Goal: Task Accomplishment & Management: Use online tool/utility

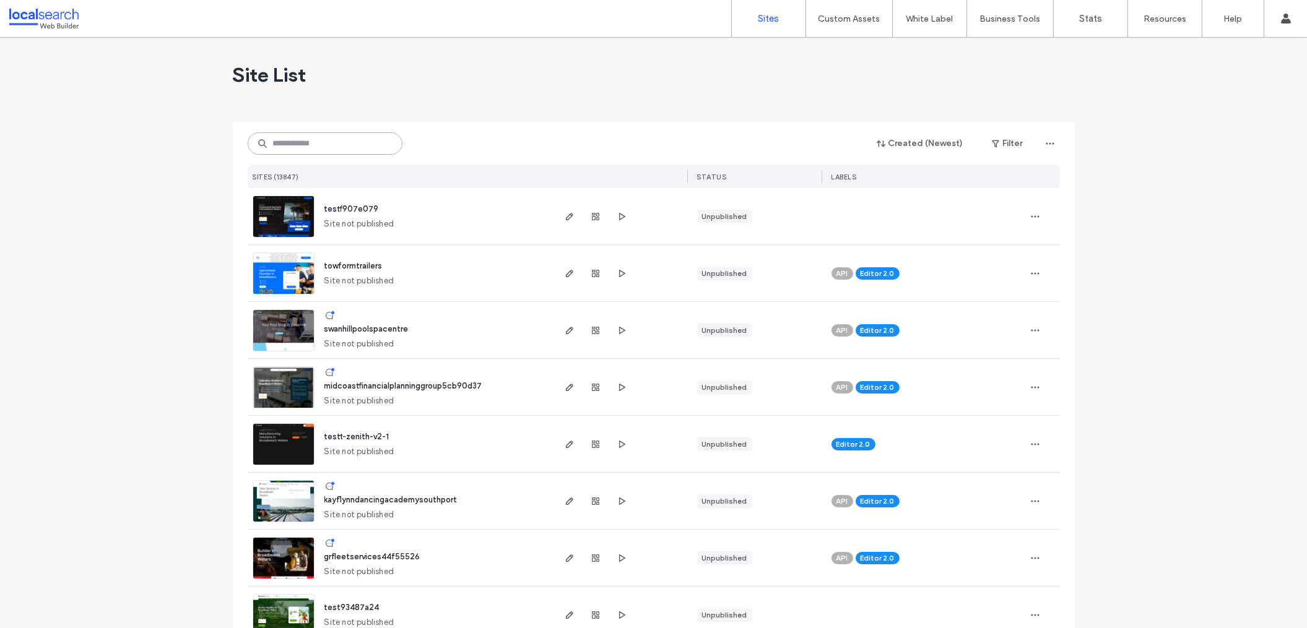
click at [308, 149] on input at bounding box center [325, 144] width 155 height 22
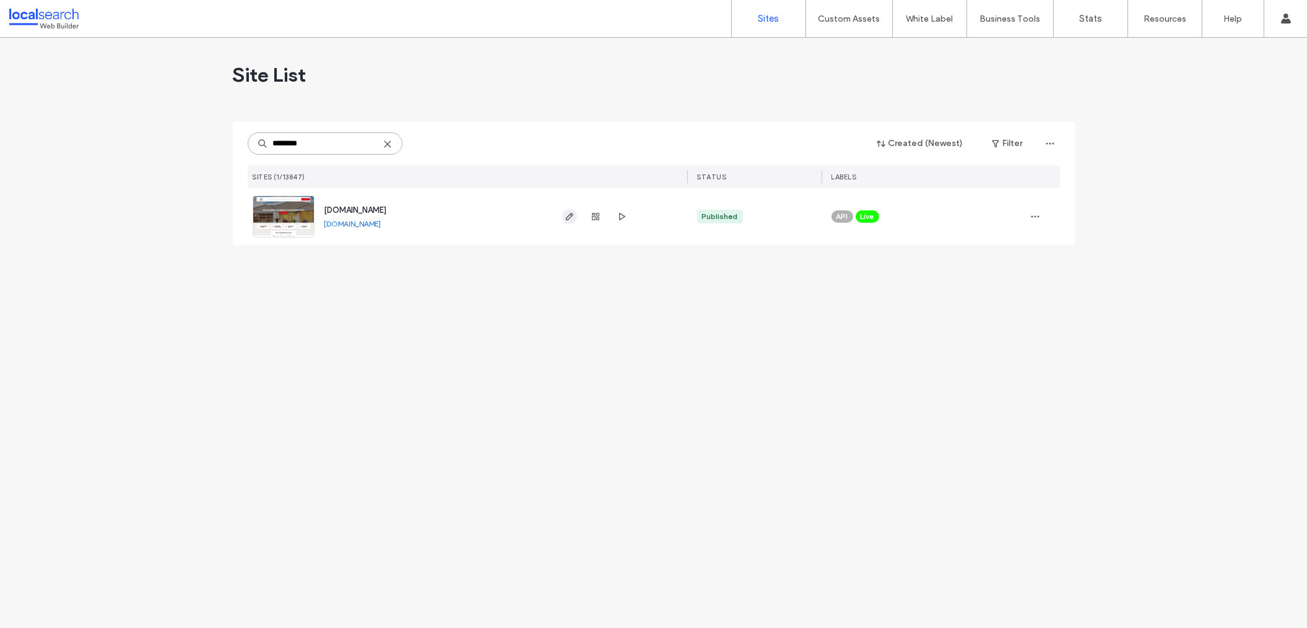
type input "********"
click at [565, 218] on icon "button" at bounding box center [570, 217] width 10 height 10
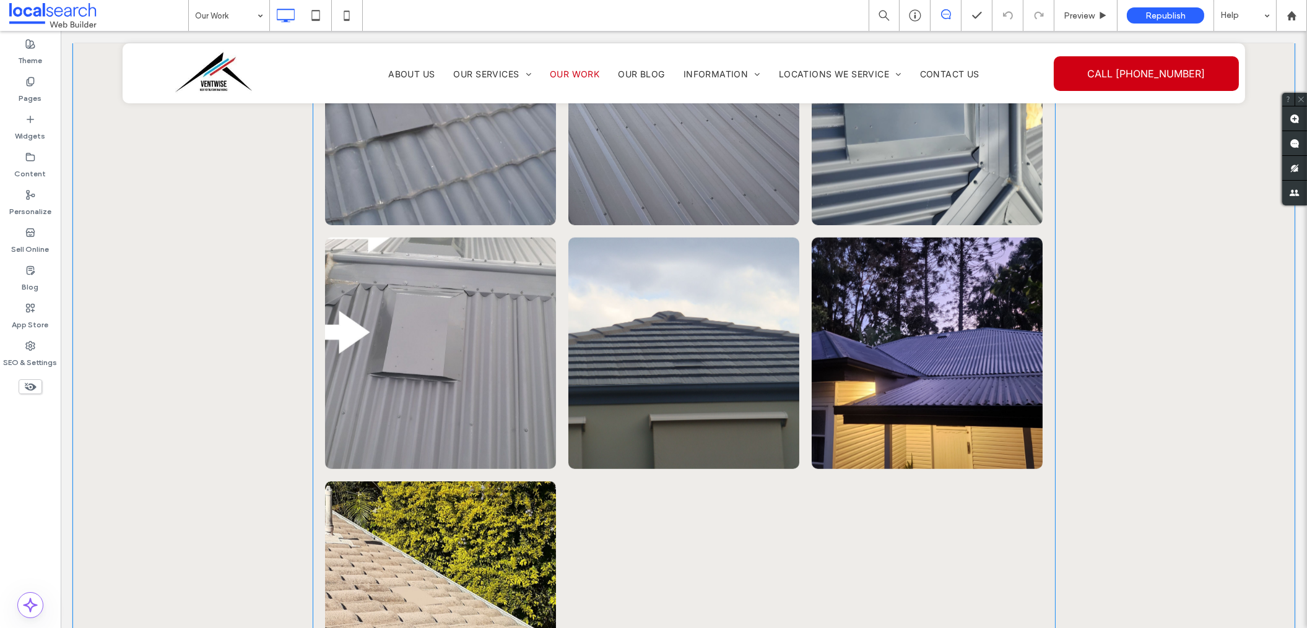
scroll to position [2339, 0]
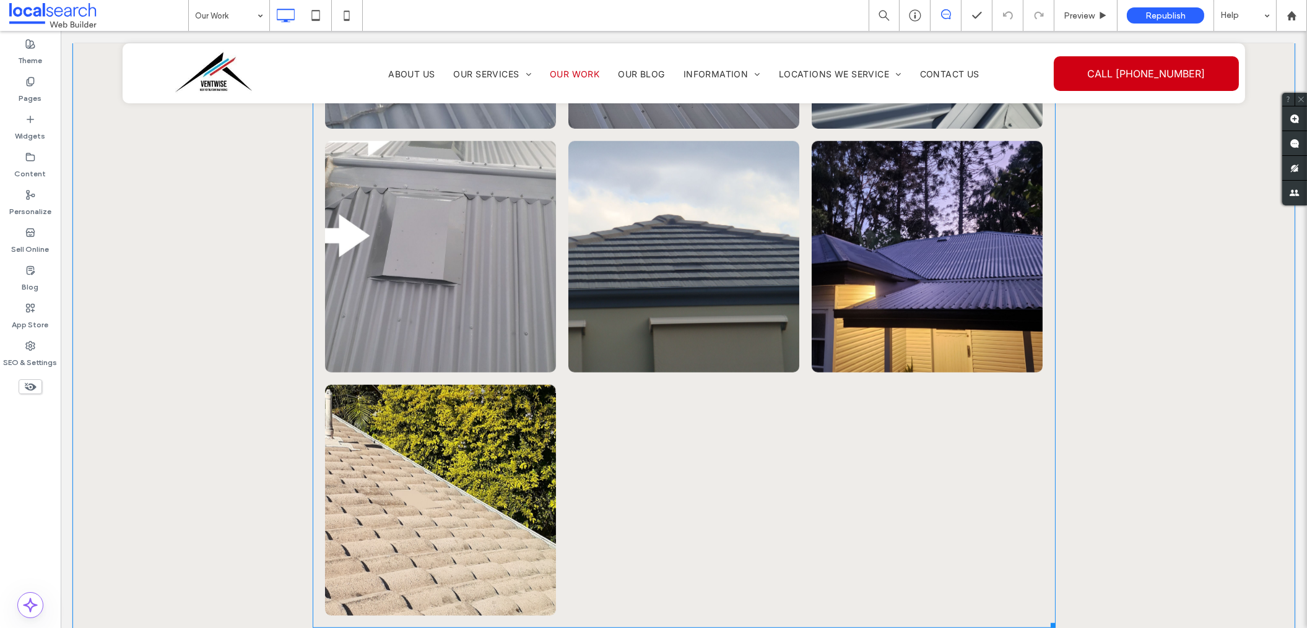
click at [974, 244] on link at bounding box center [927, 256] width 231 height 231
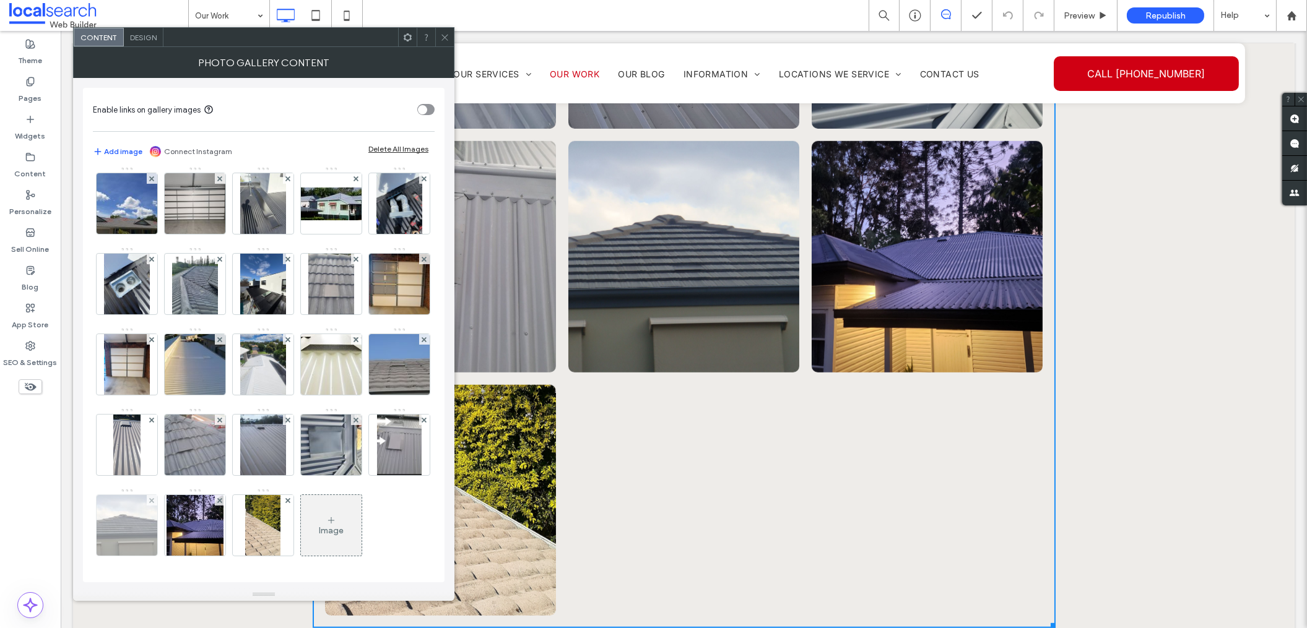
scroll to position [248, 0]
click at [224, 495] on img at bounding box center [195, 525] width 57 height 61
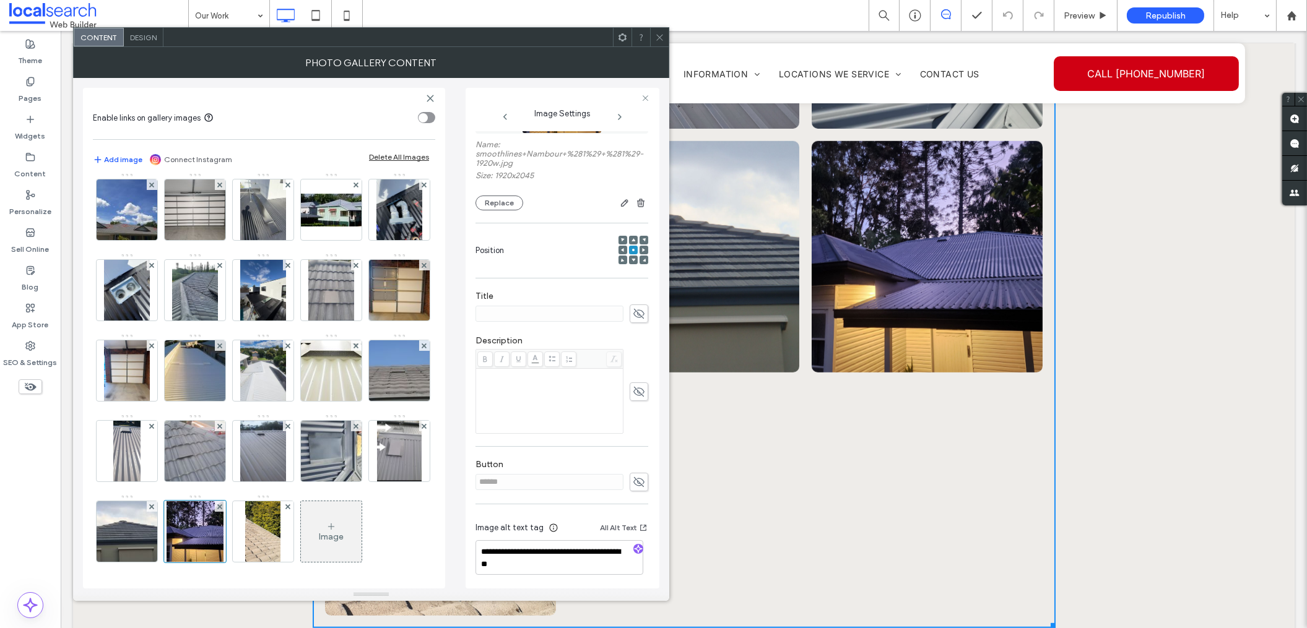
scroll to position [93, 0]
drag, startPoint x: 557, startPoint y: 567, endPoint x: 447, endPoint y: 550, distance: 111.4
click at [447, 550] on div "**********" at bounding box center [371, 333] width 576 height 511
click at [150, 341] on img at bounding box center [127, 371] width 46 height 61
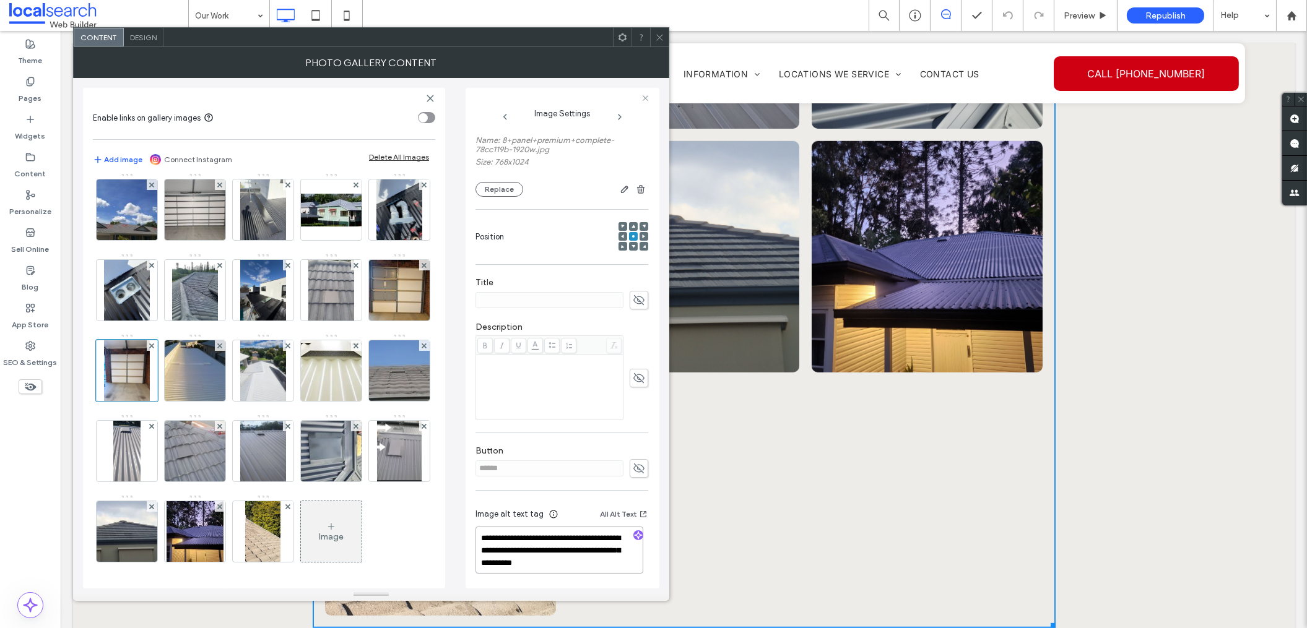
click at [570, 556] on textarea "**********" at bounding box center [560, 550] width 168 height 47
click at [240, 341] on img at bounding box center [262, 371] width 45 height 61
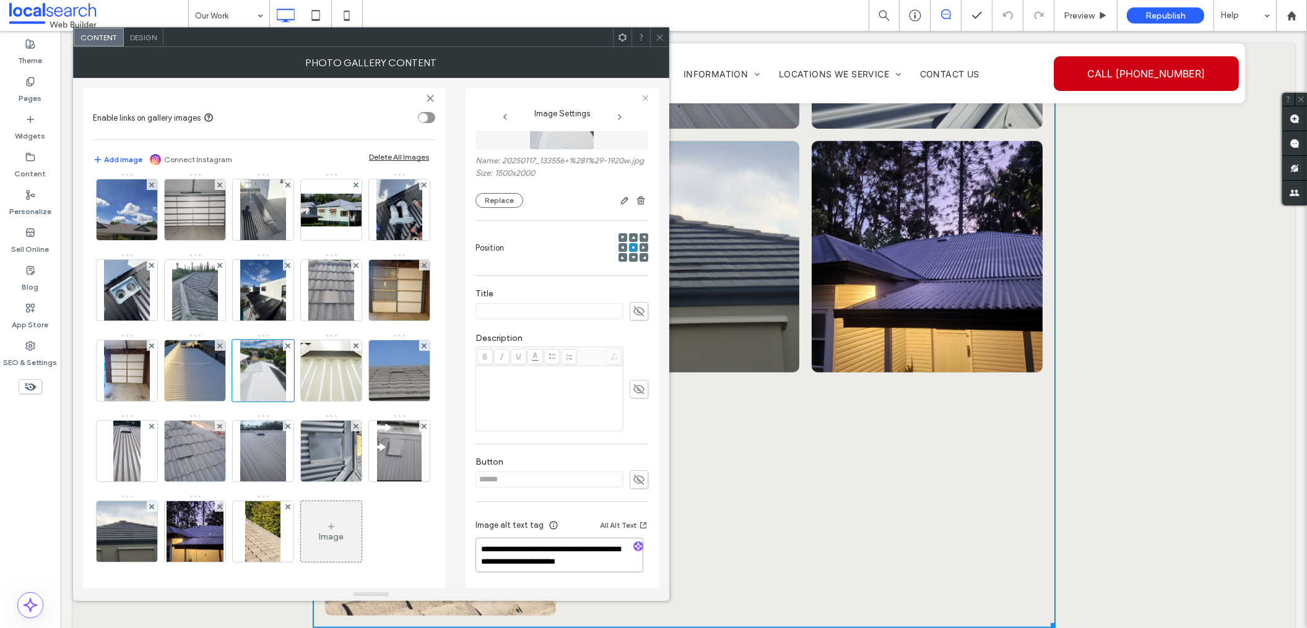
click at [619, 562] on textarea "**********" at bounding box center [560, 555] width 168 height 35
click at [657, 40] on icon at bounding box center [659, 37] width 9 height 9
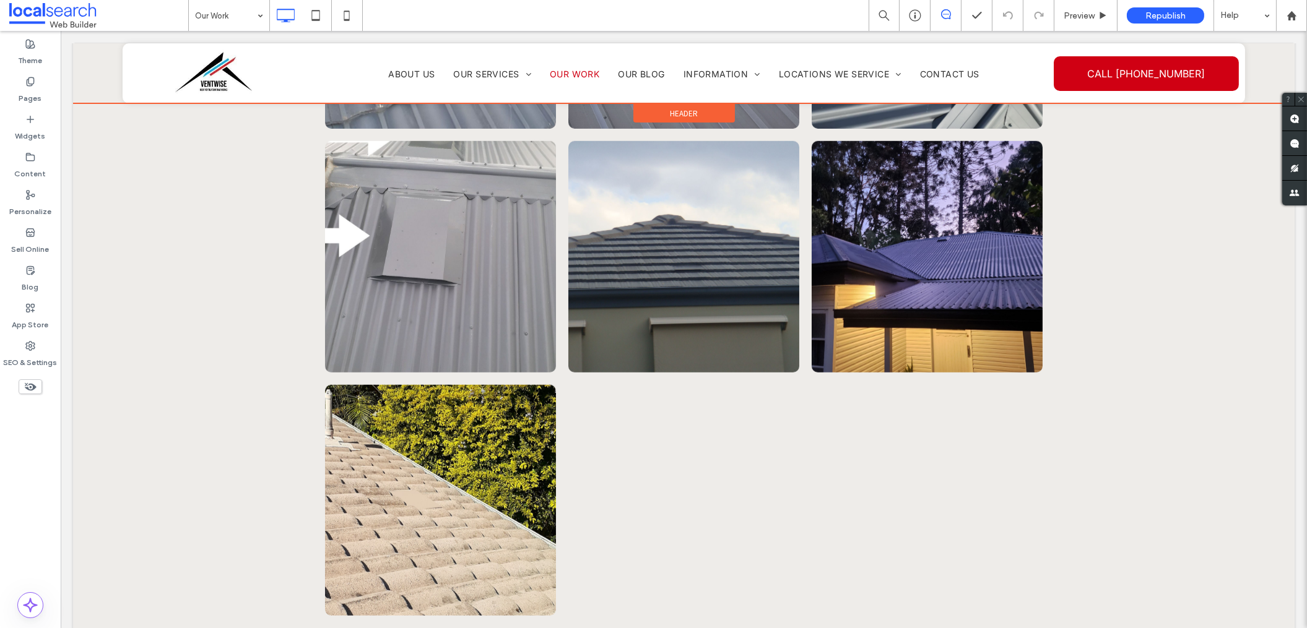
click at [482, 72] on div at bounding box center [684, 73] width 1222 height 60
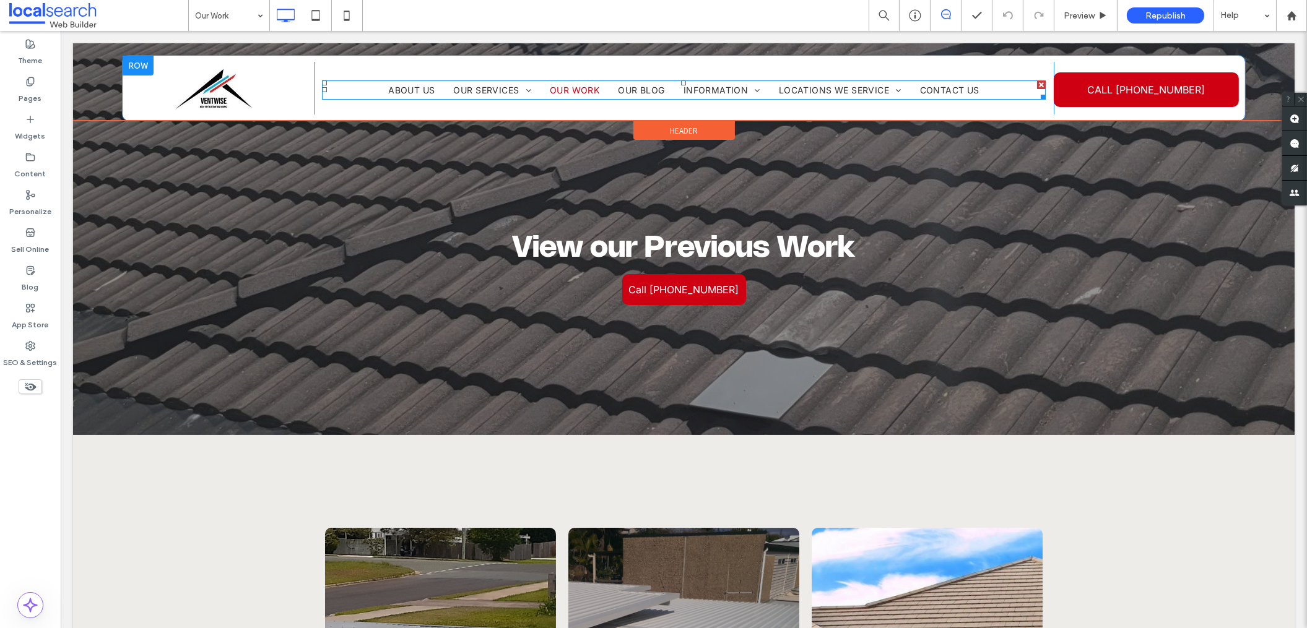
scroll to position [0, 0]
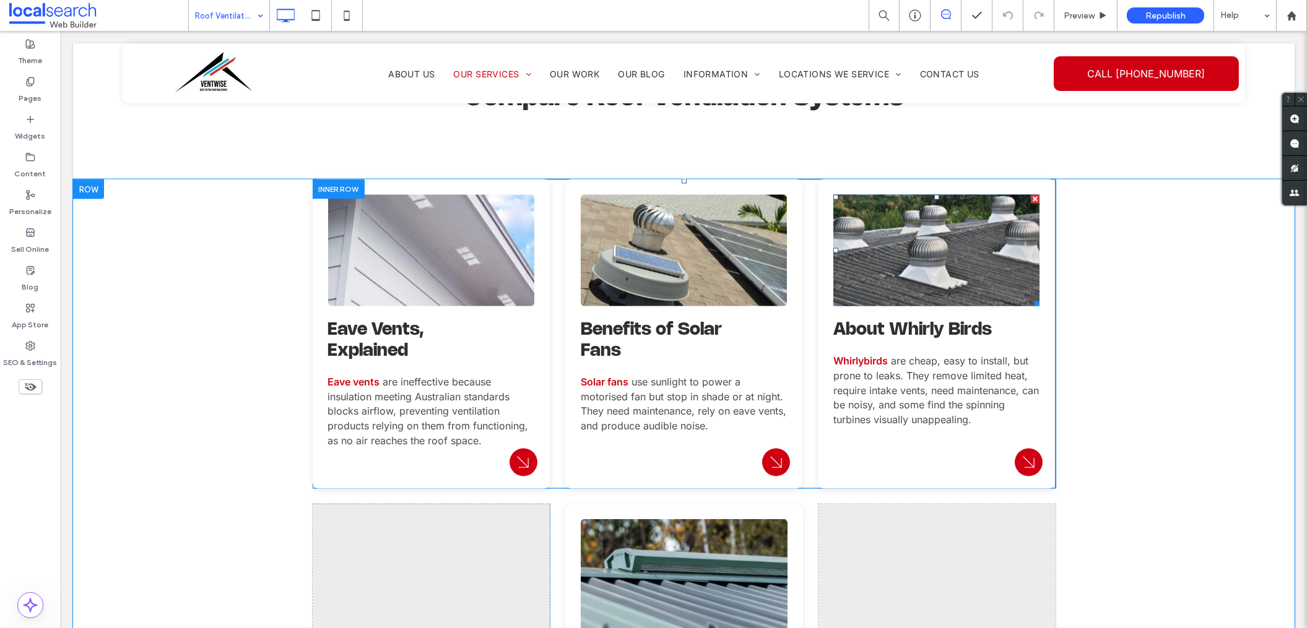
scroll to position [5462, 0]
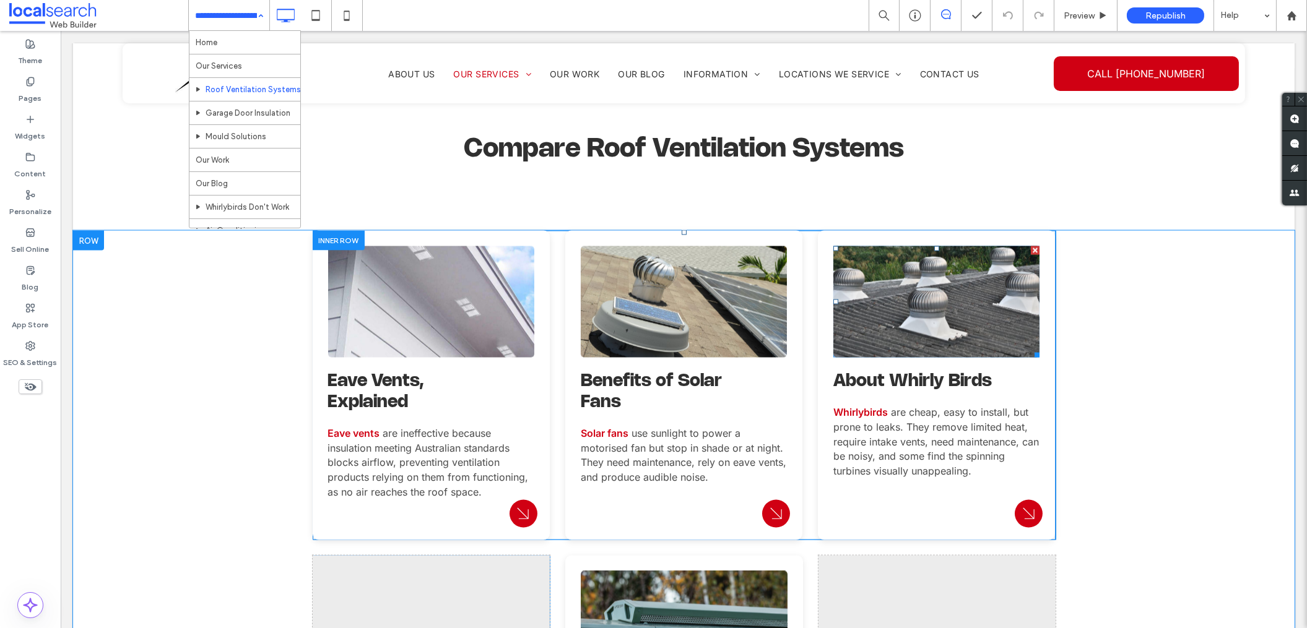
click at [981, 243] on link at bounding box center [936, 302] width 219 height 118
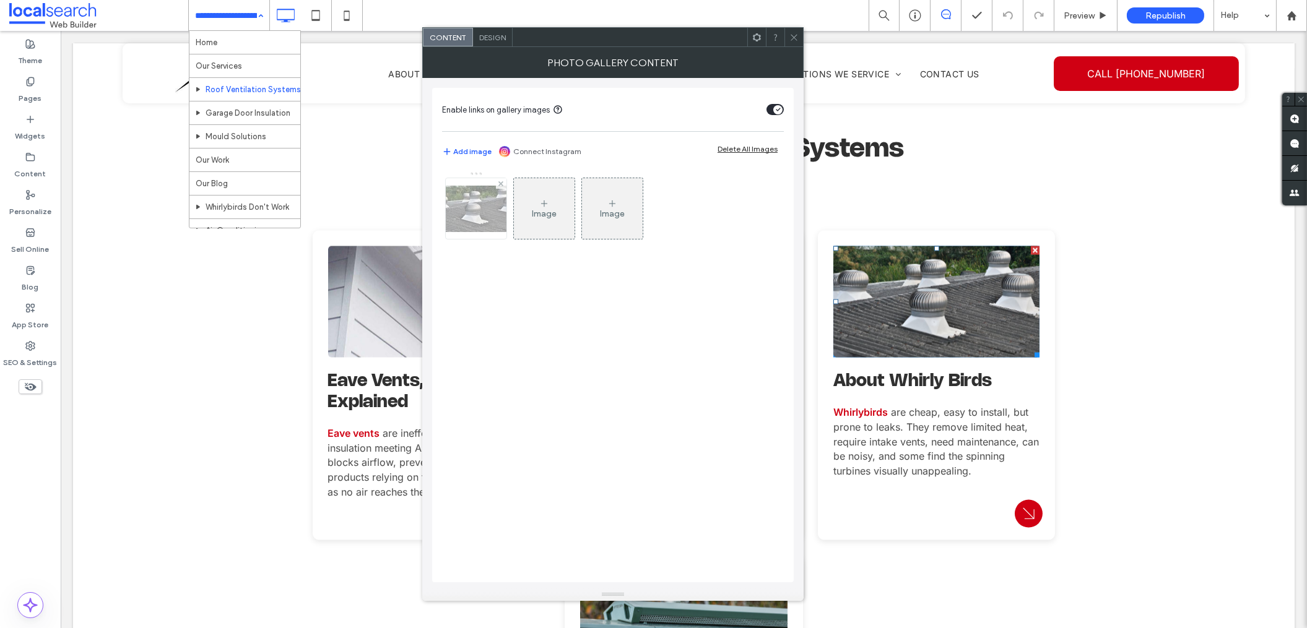
click at [480, 220] on div at bounding box center [476, 208] width 61 height 61
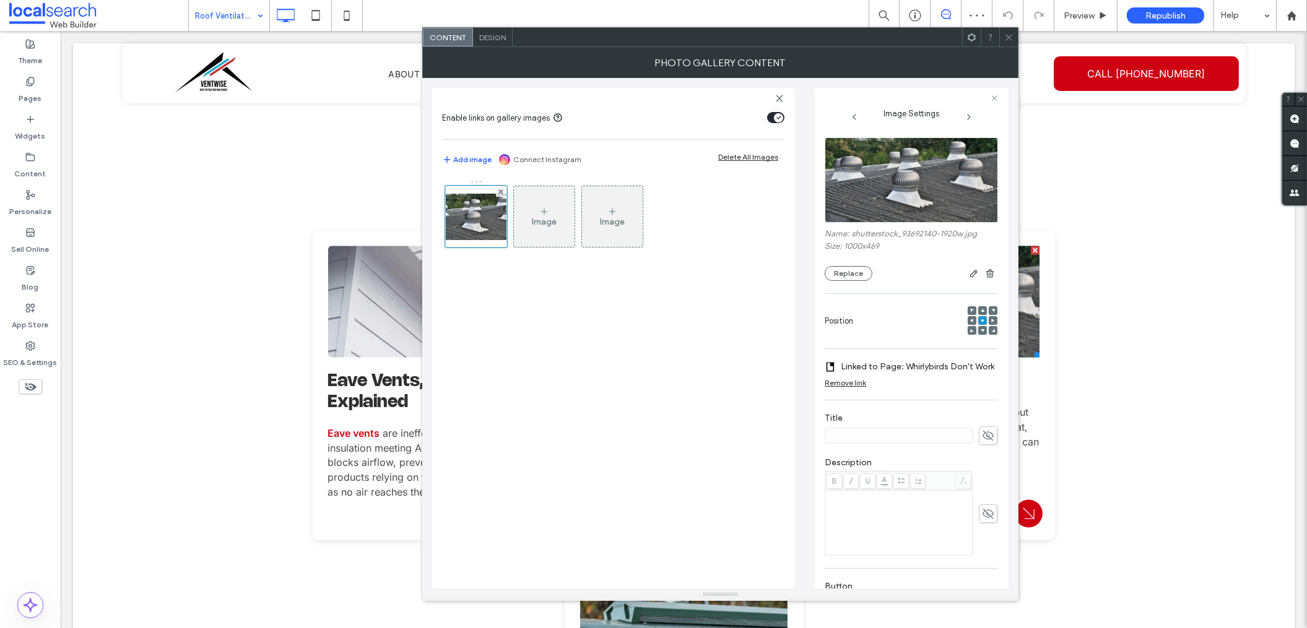
click at [896, 197] on img at bounding box center [912, 179] width 174 height 85
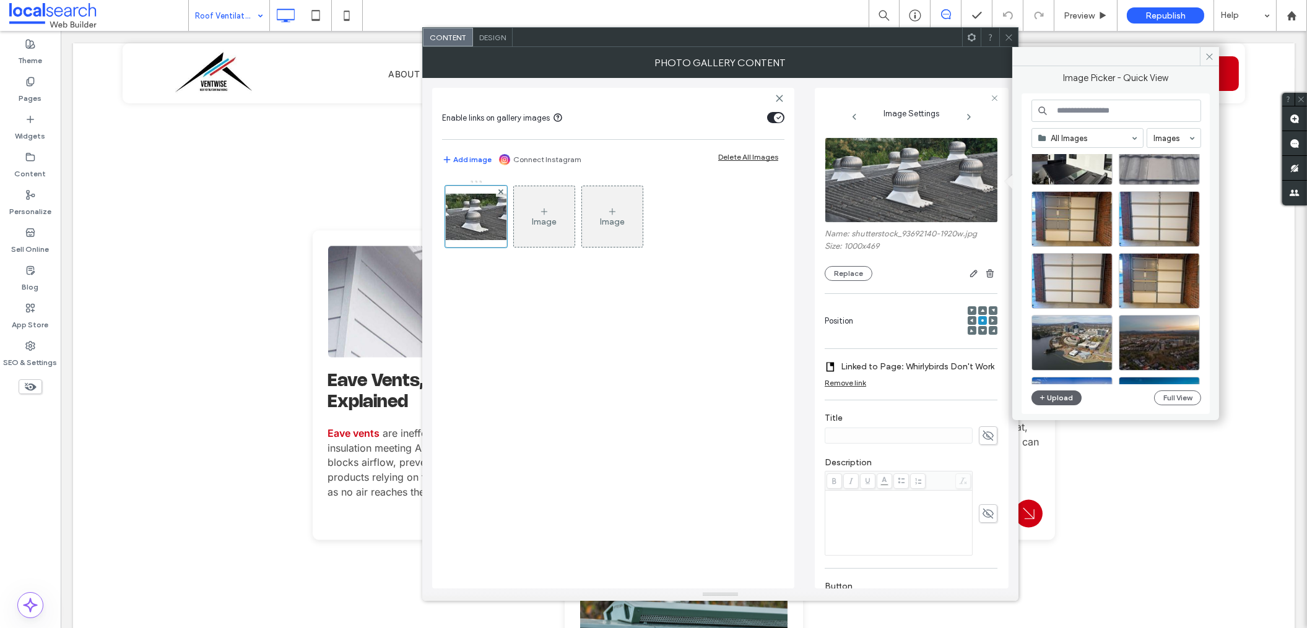
scroll to position [531, 0]
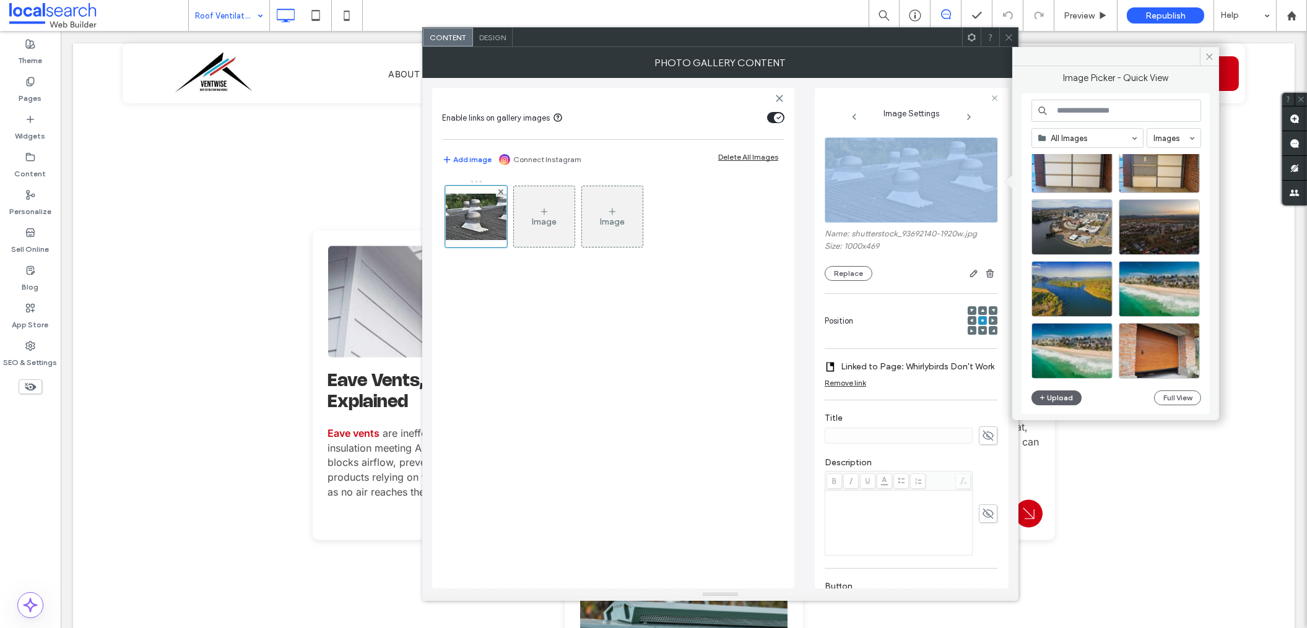
click at [862, 178] on img at bounding box center [912, 179] width 174 height 85
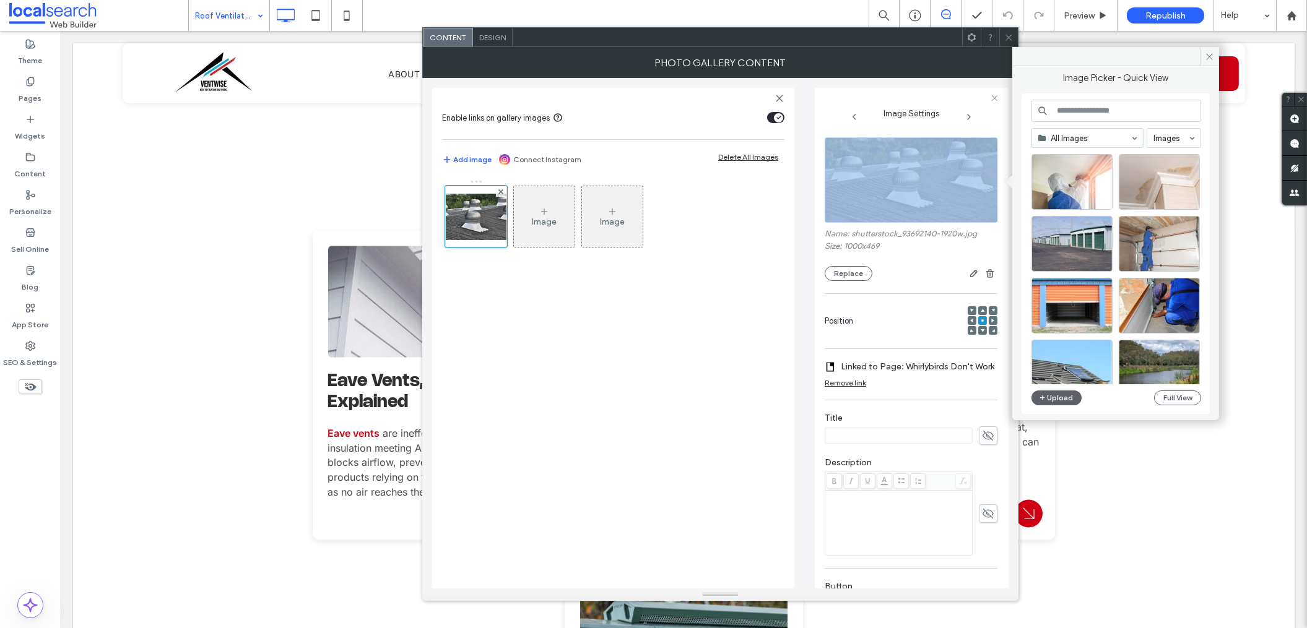
scroll to position [1373, 0]
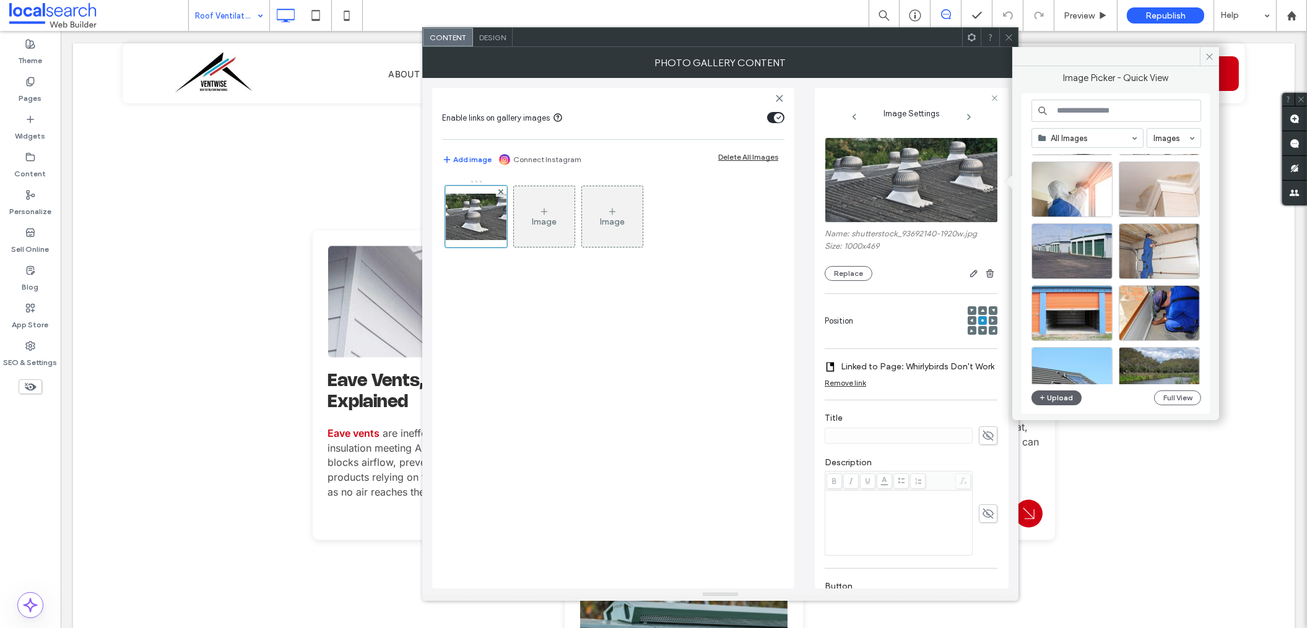
click at [892, 216] on img at bounding box center [912, 179] width 174 height 85
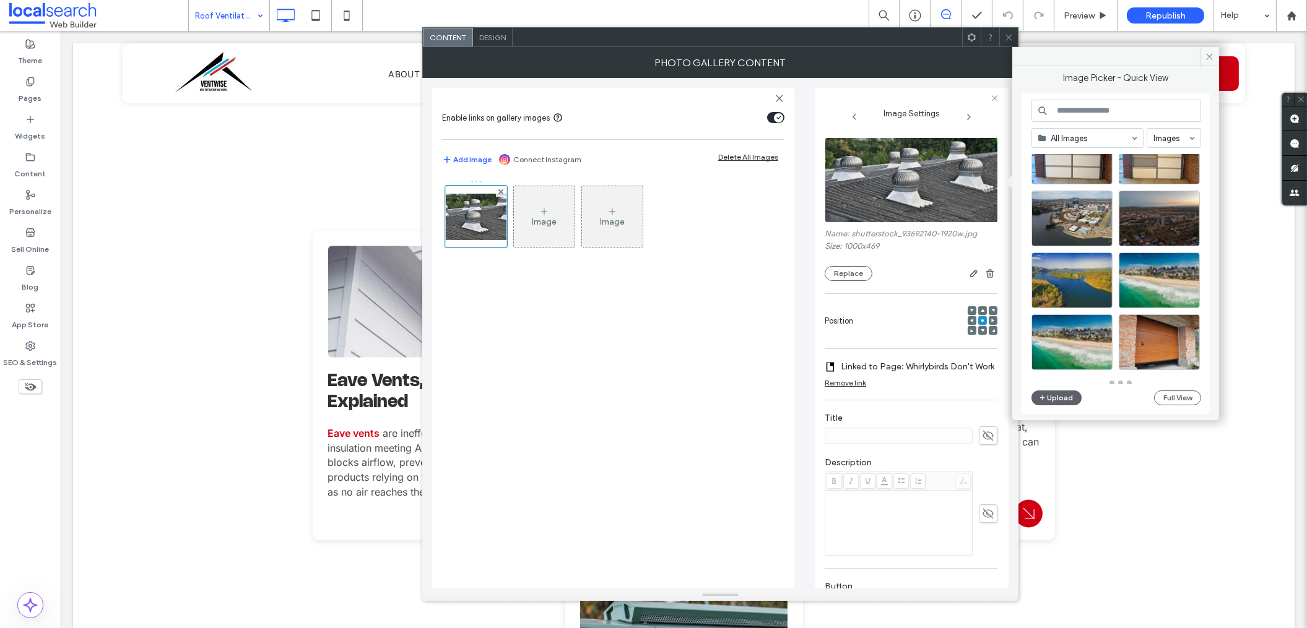
scroll to position [543, 0]
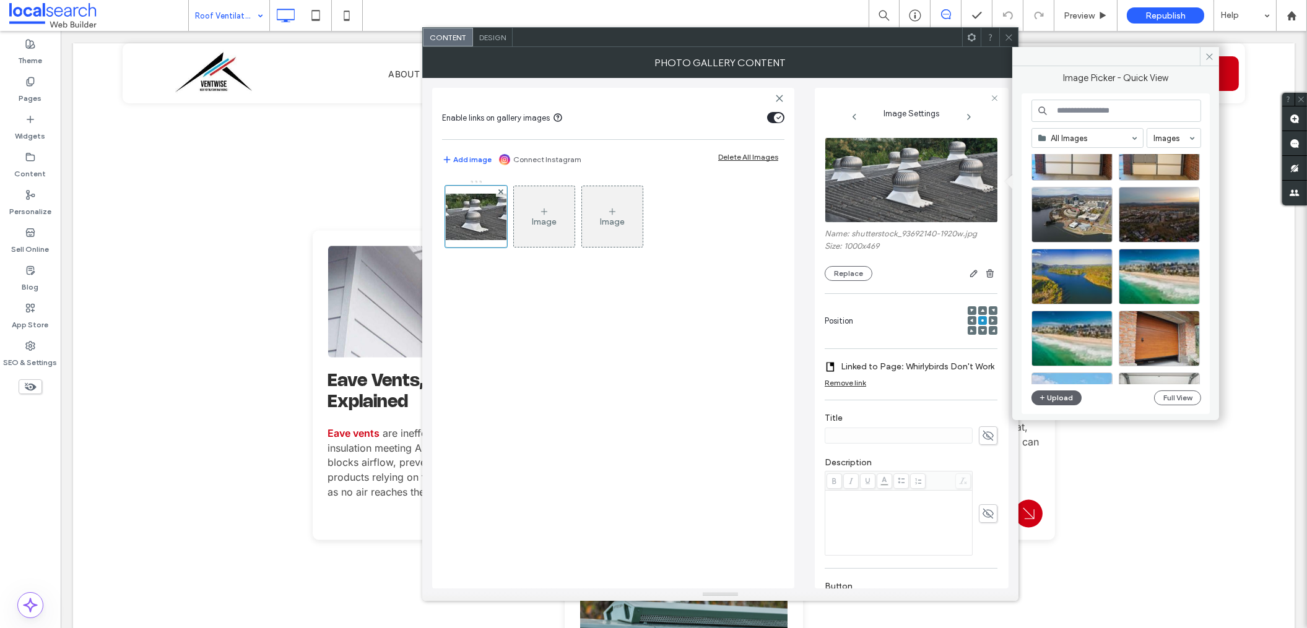
click at [1011, 34] on use at bounding box center [1009, 37] width 6 height 6
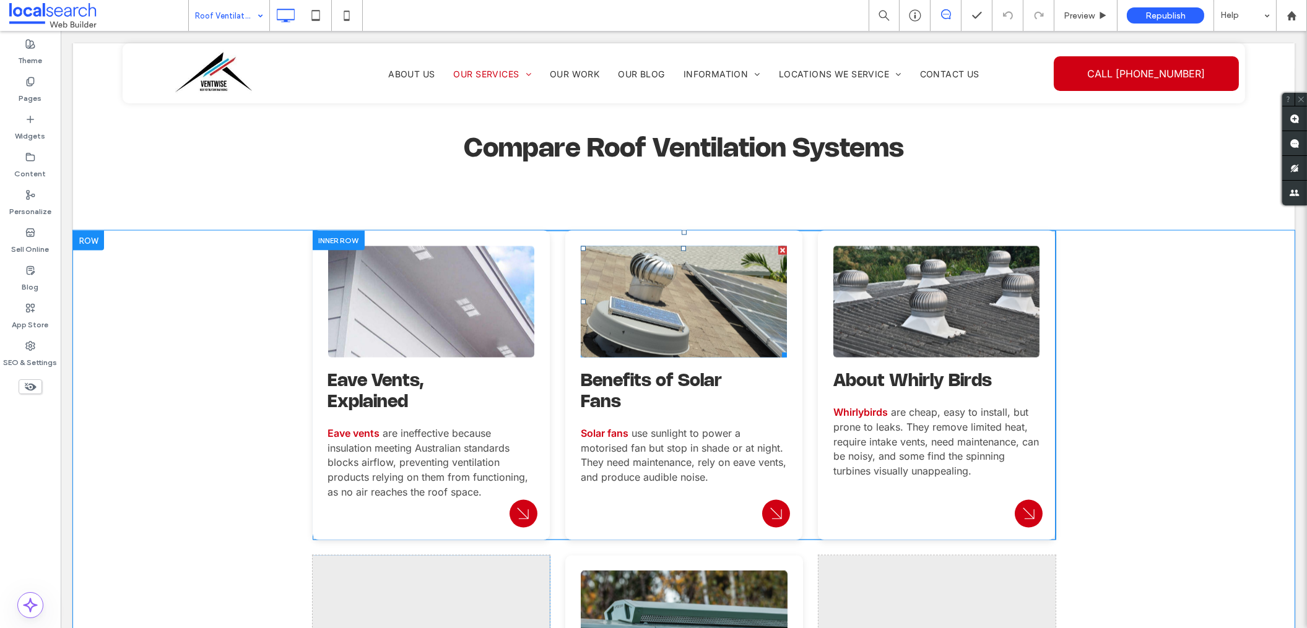
click at [667, 243] on link at bounding box center [684, 302] width 219 height 118
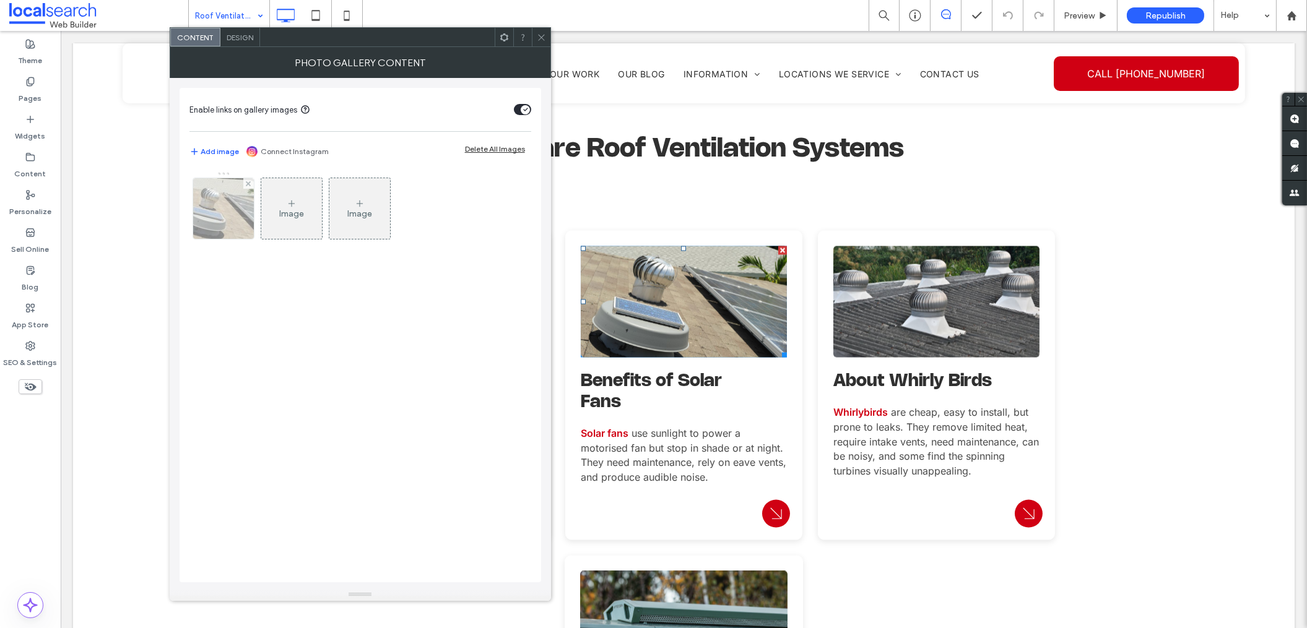
click at [238, 214] on div at bounding box center [223, 208] width 61 height 61
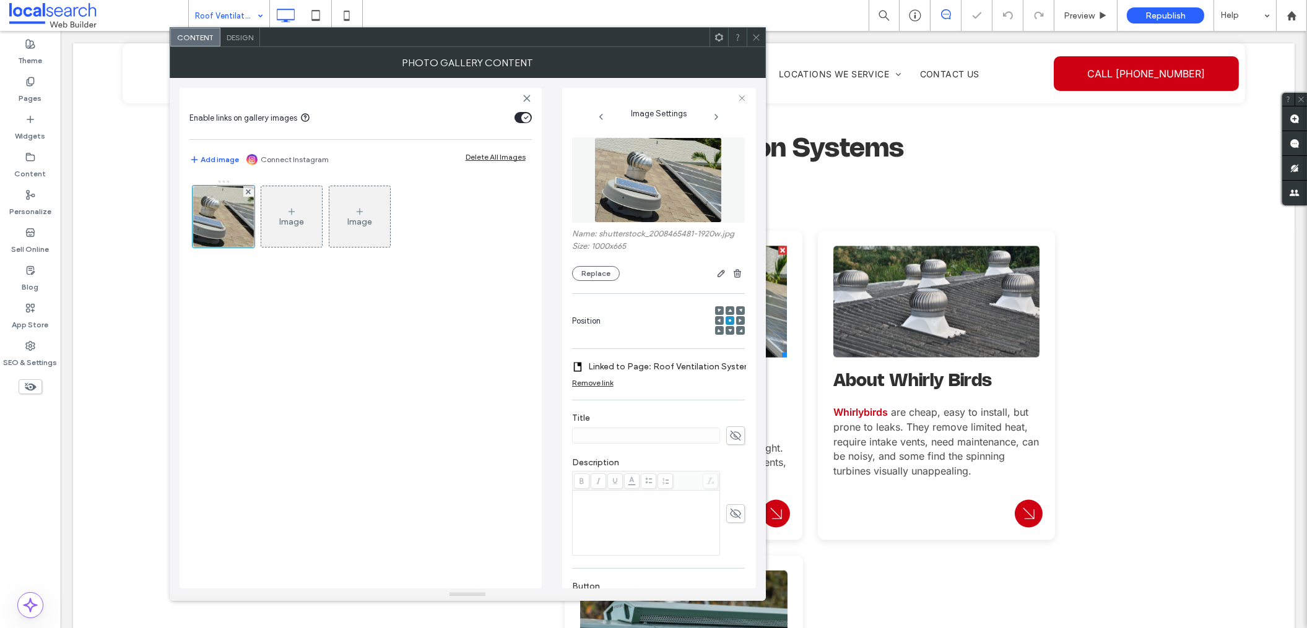
click at [666, 193] on img at bounding box center [658, 179] width 128 height 85
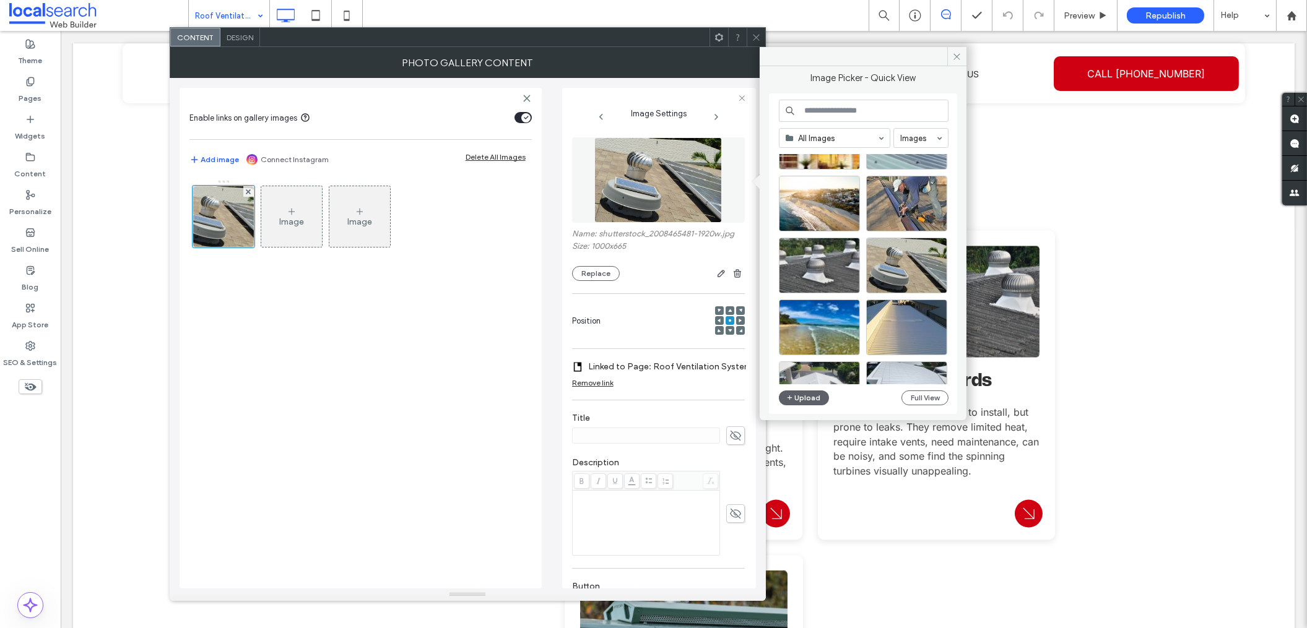
scroll to position [2657, 0]
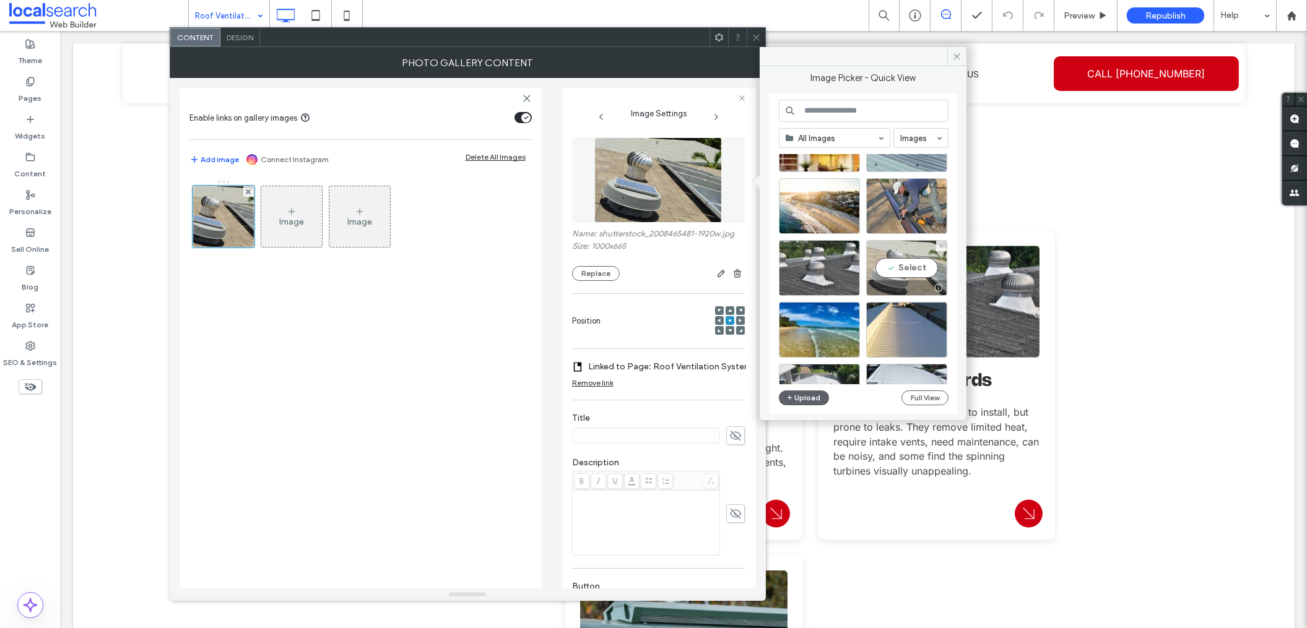
click at [879, 254] on div "Select" at bounding box center [906, 268] width 81 height 56
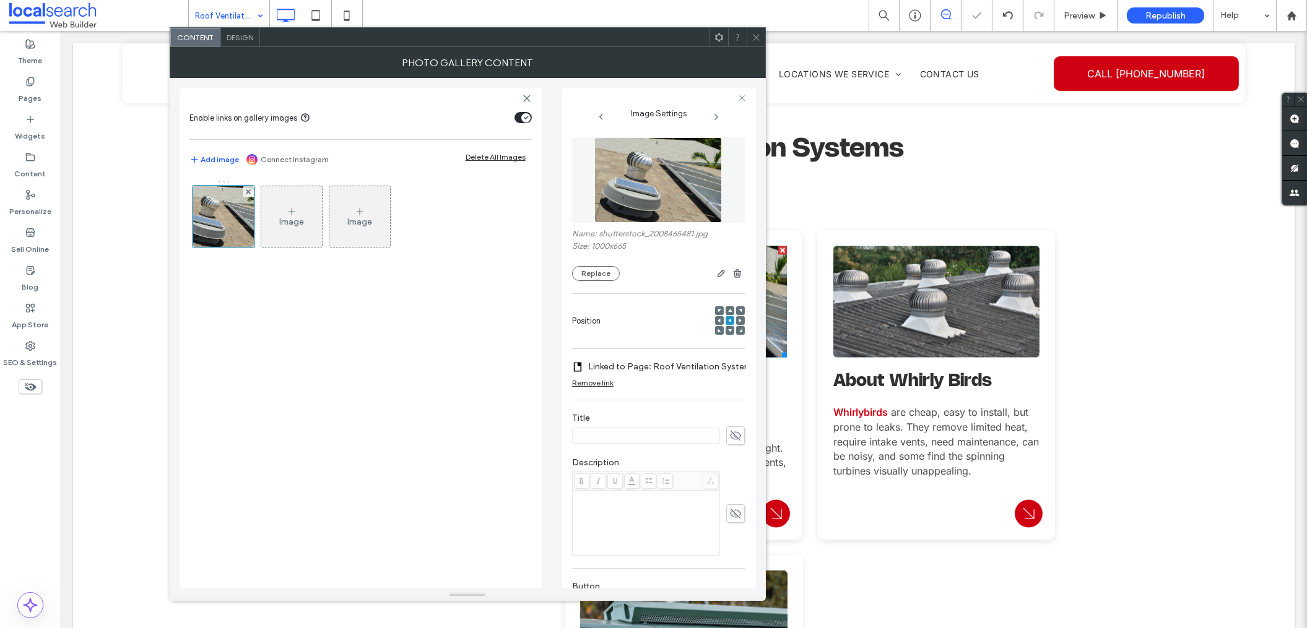
click at [752, 38] on icon at bounding box center [756, 37] width 9 height 9
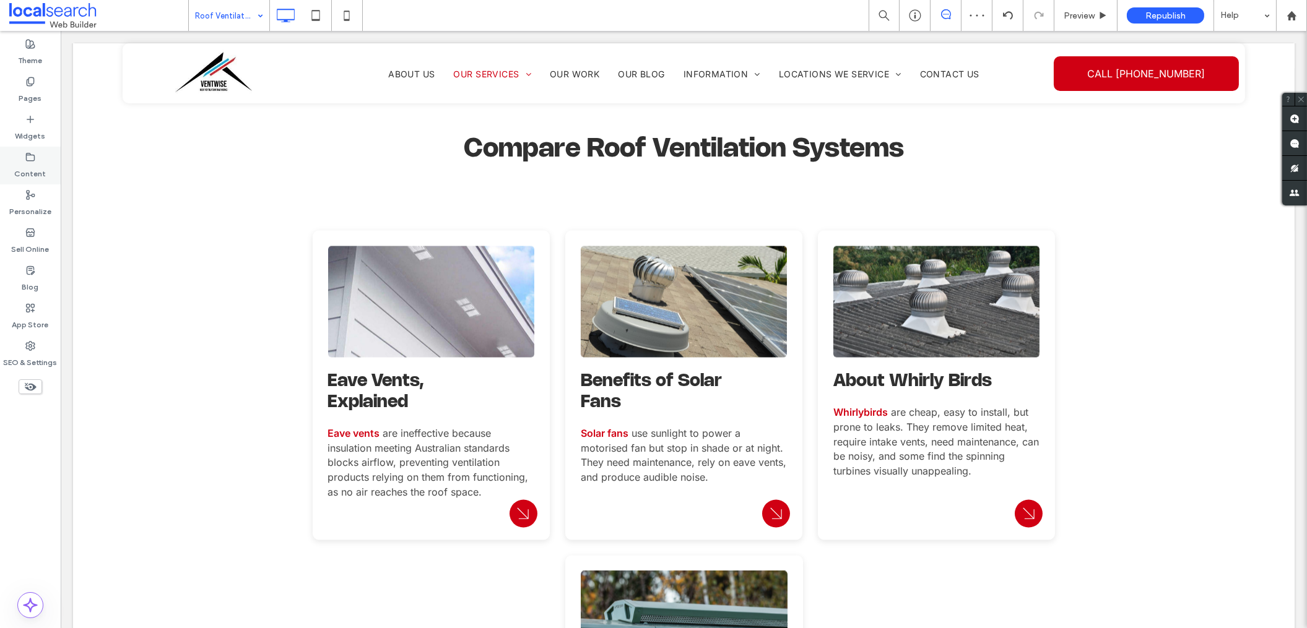
click at [8, 165] on div "Content" at bounding box center [30, 166] width 61 height 38
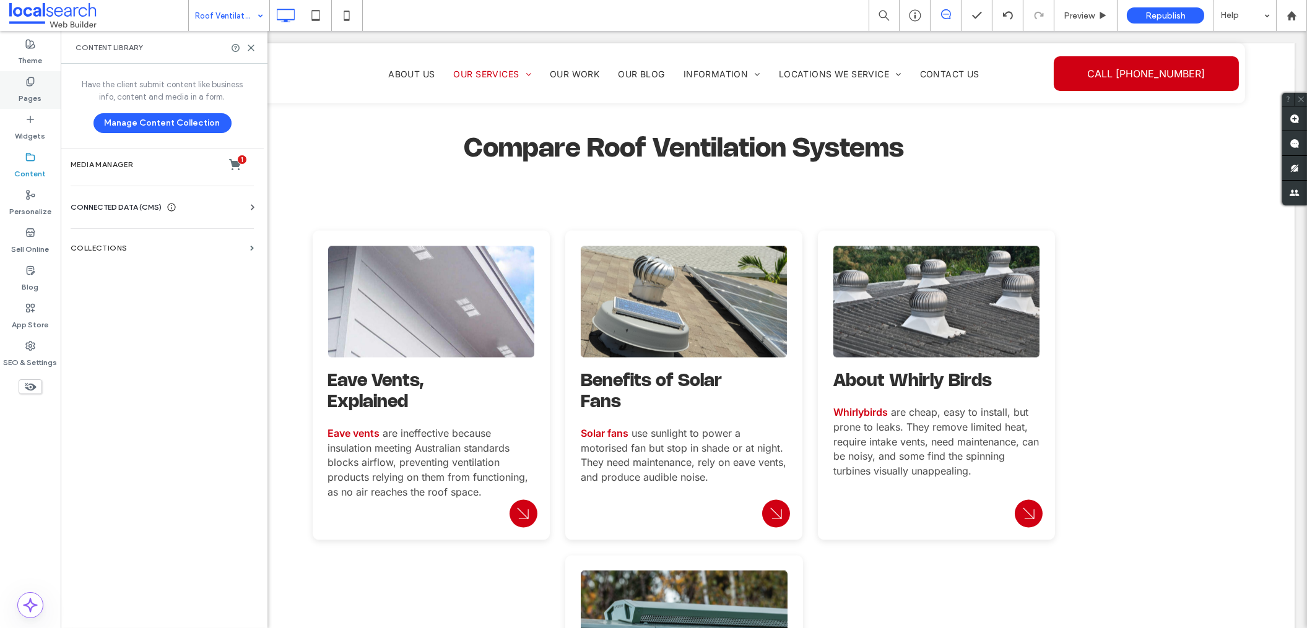
click at [37, 87] on label "Pages" at bounding box center [30, 95] width 23 height 17
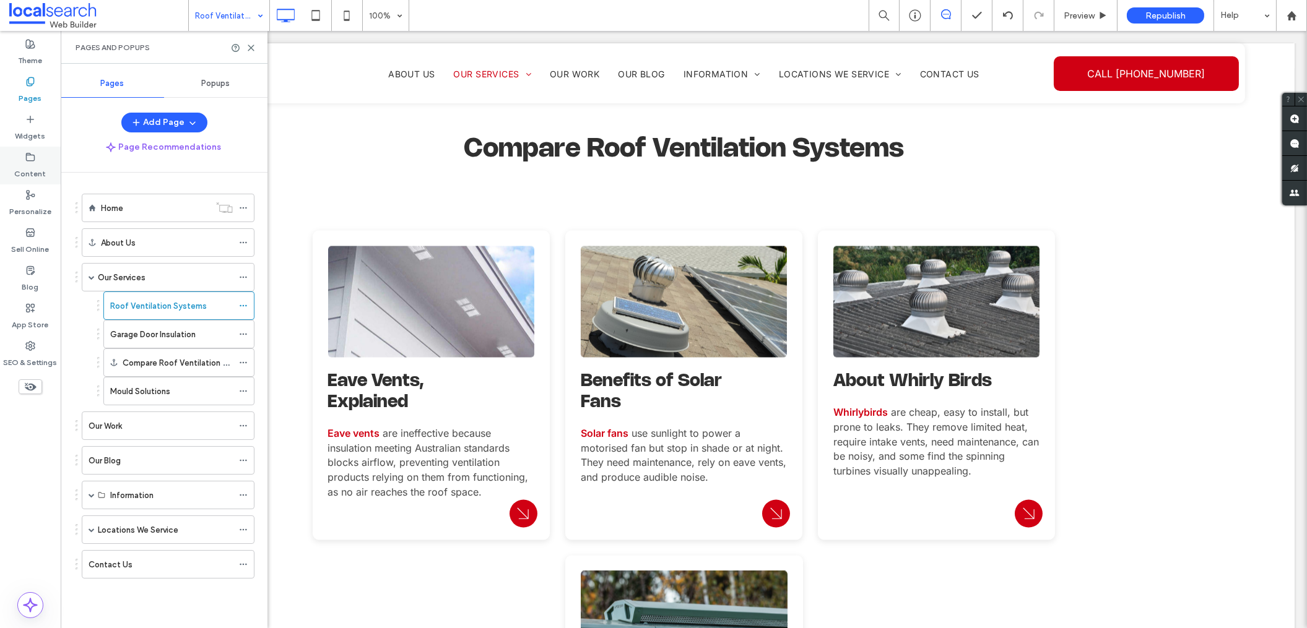
click at [33, 172] on label "Content" at bounding box center [31, 170] width 32 height 17
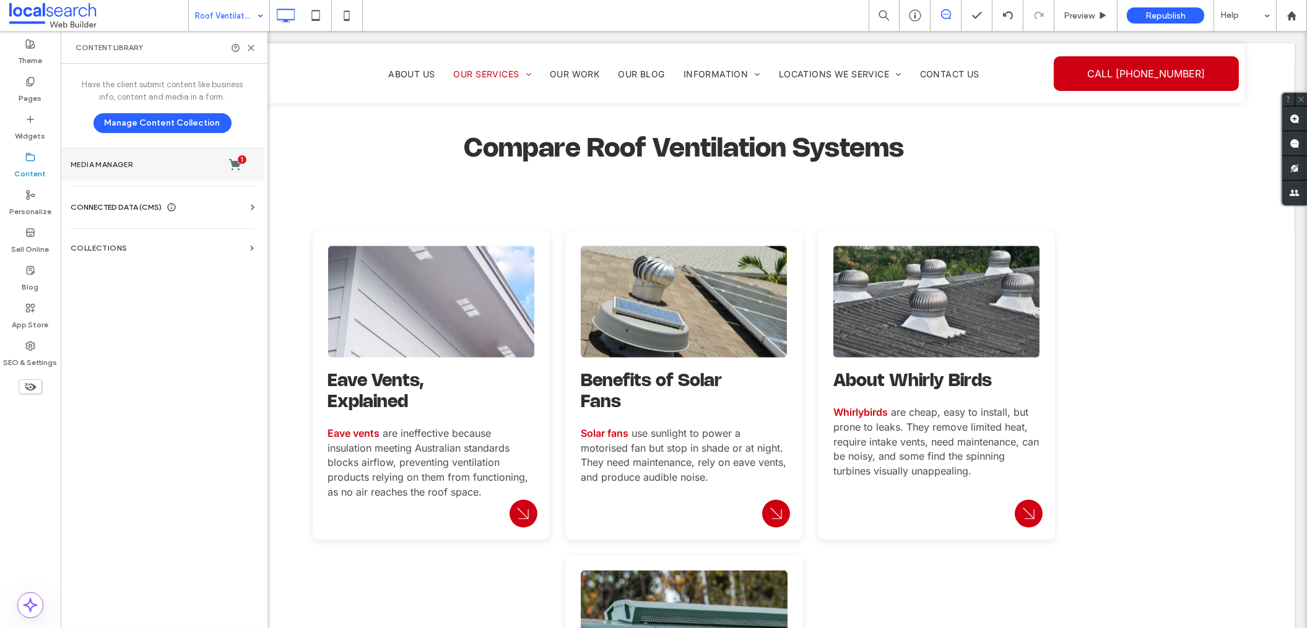
click at [154, 171] on section "Media Manager 1" at bounding box center [162, 165] width 203 height 32
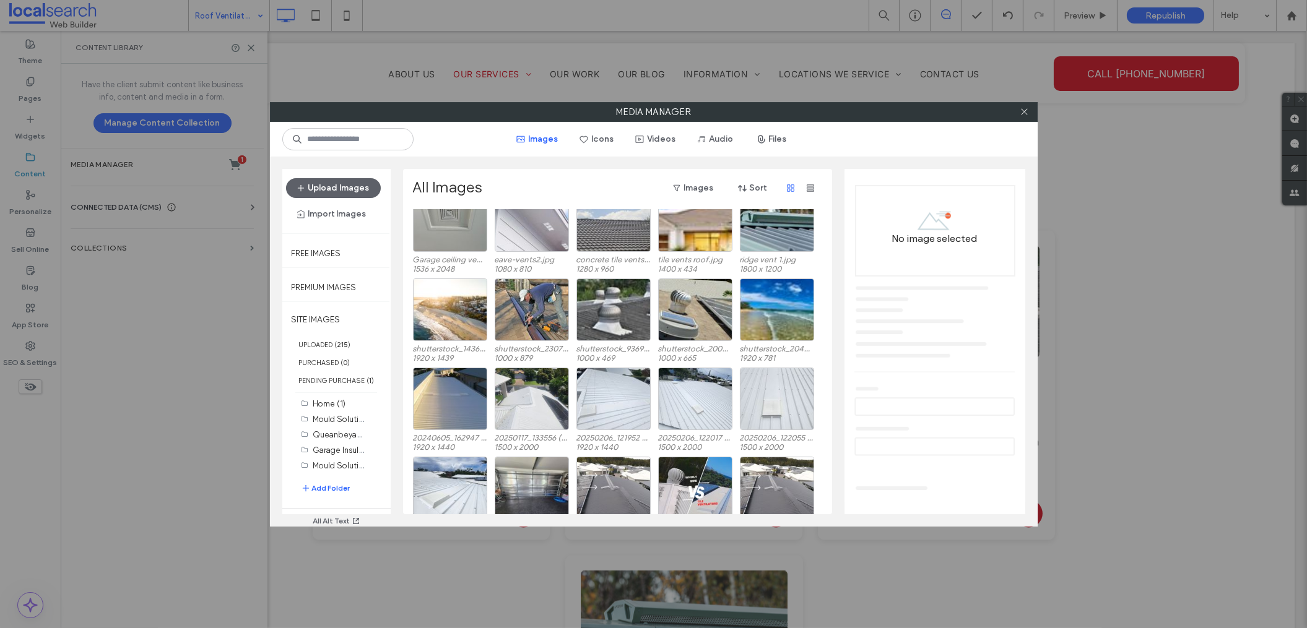
scroll to position [1099, 0]
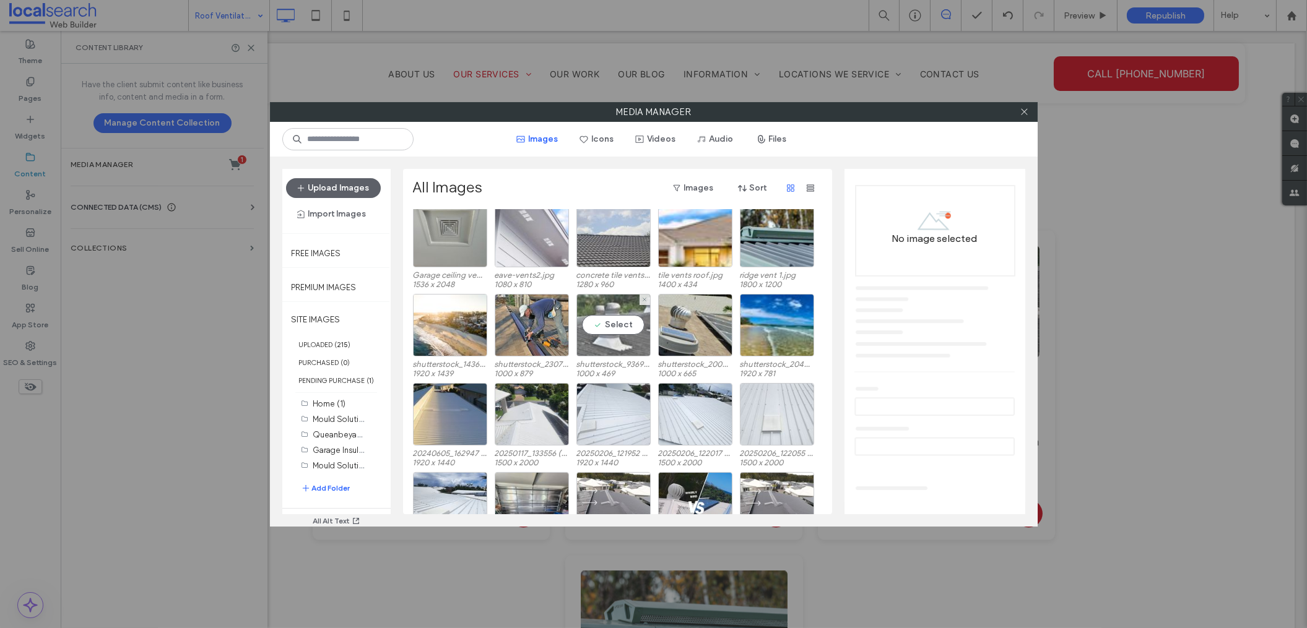
click at [604, 347] on div "Select" at bounding box center [613, 325] width 74 height 63
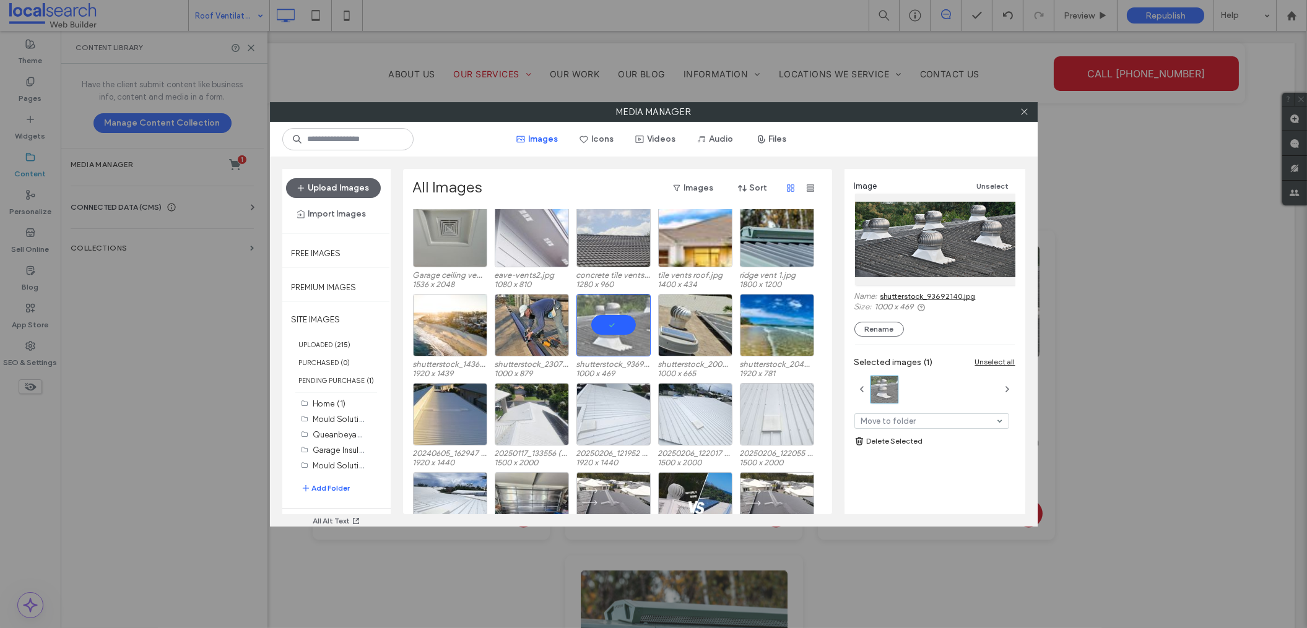
click at [937, 295] on link "shutterstock_93692140.jpg" at bounding box center [927, 296] width 95 height 9
click at [1025, 114] on icon at bounding box center [1024, 111] width 9 height 9
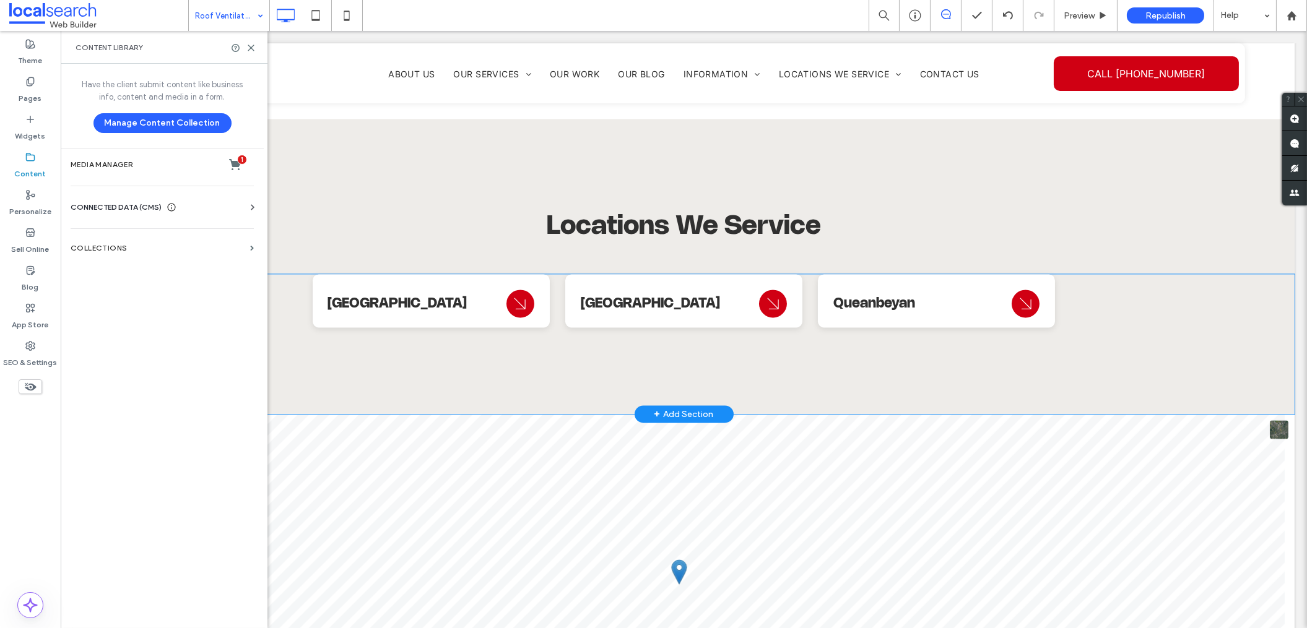
scroll to position [7040, 0]
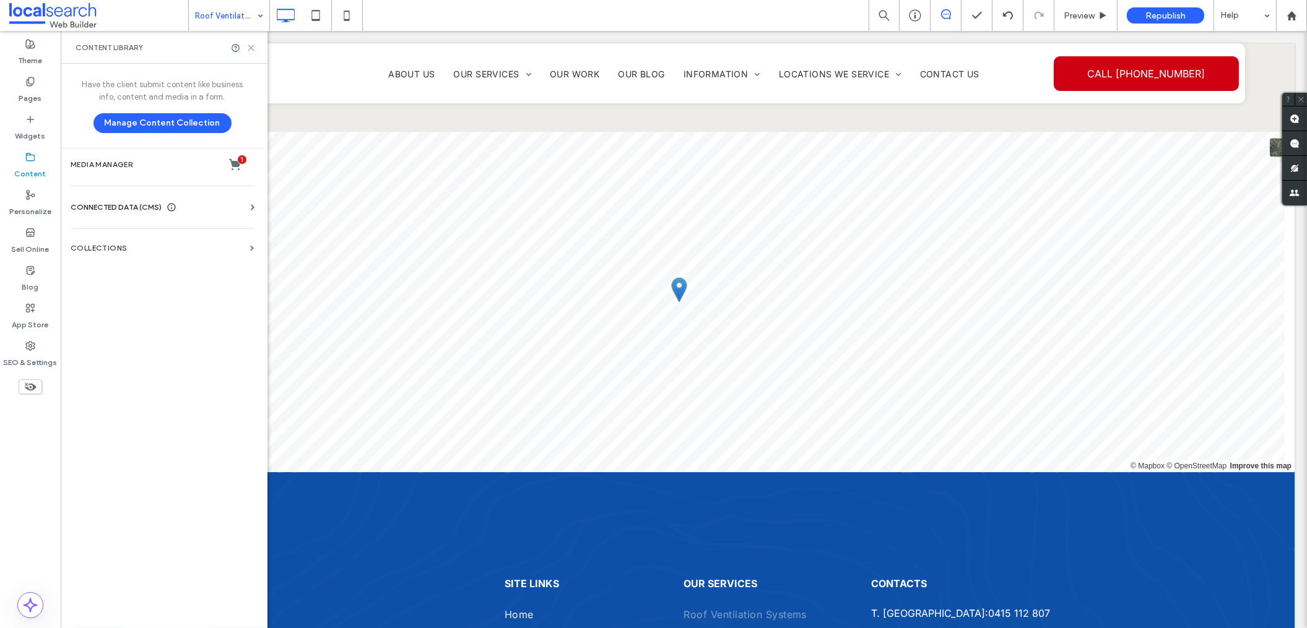
drag, startPoint x: 251, startPoint y: 47, endPoint x: 244, endPoint y: 6, distance: 41.5
click at [251, 47] on use at bounding box center [251, 48] width 6 height 6
